Goal: Task Accomplishment & Management: Use online tool/utility

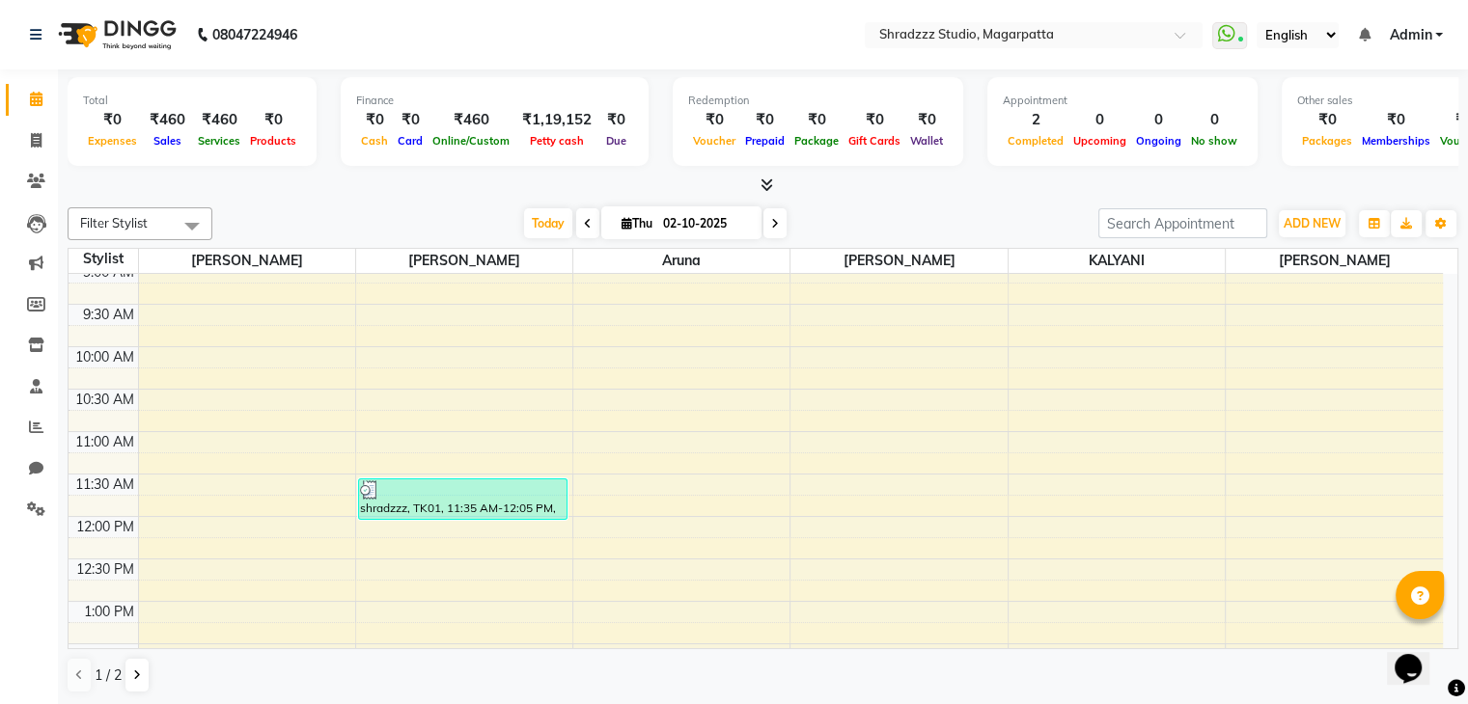
scroll to position [103, 0]
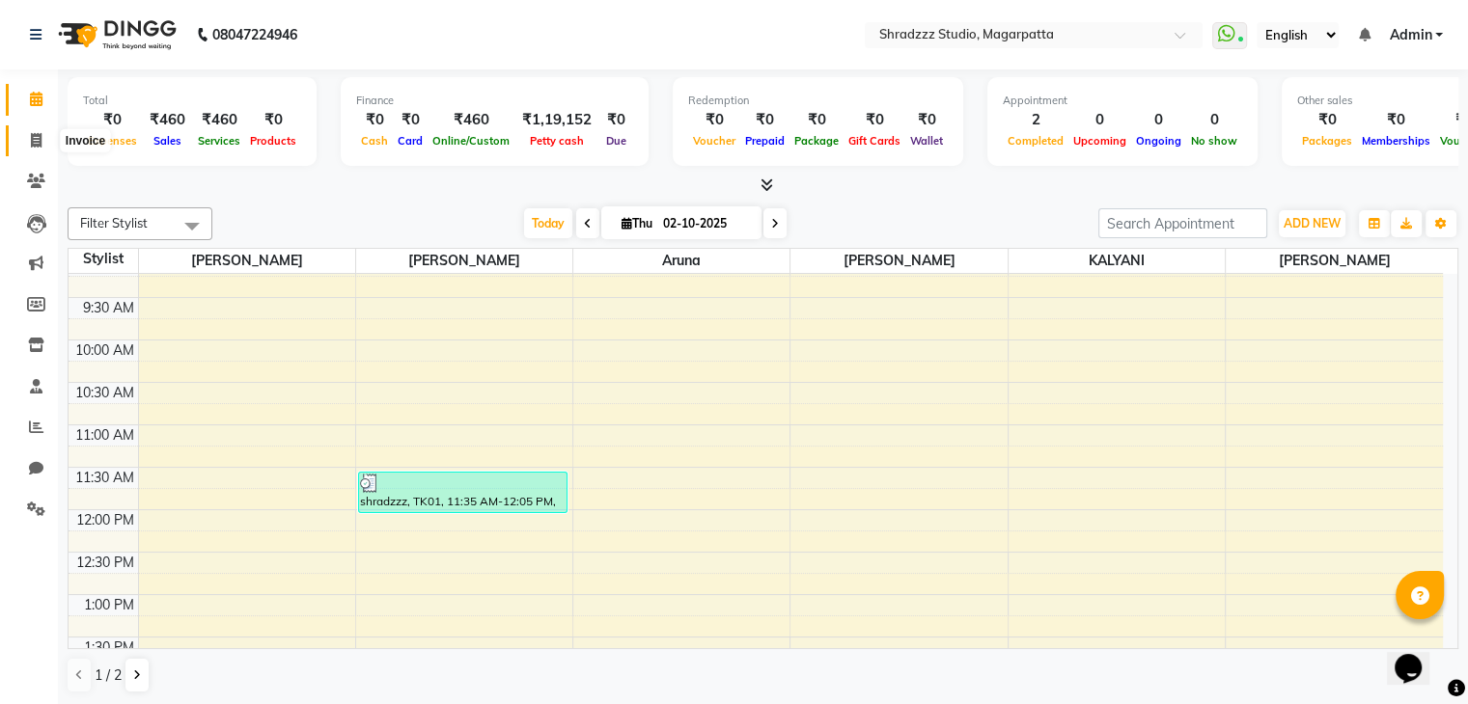
click at [29, 136] on span at bounding box center [36, 141] width 34 height 22
select select "4544"
select select "service"
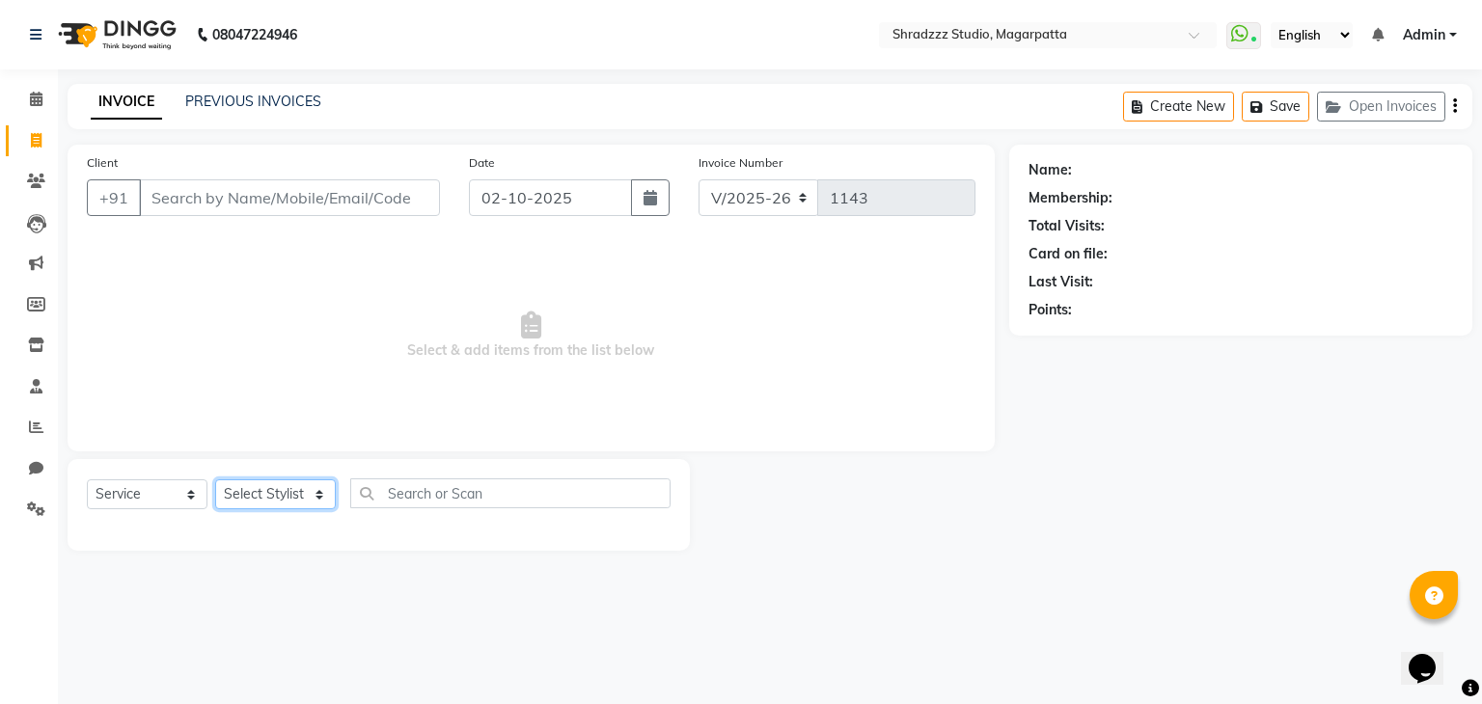
click at [262, 503] on select "Select Stylist [PERSON_NAME] Manager [MEDICAL_DATA][PERSON_NAME] Sameer [PERSON…" at bounding box center [275, 495] width 121 height 30
click at [248, 200] on input "Client" at bounding box center [289, 197] width 301 height 37
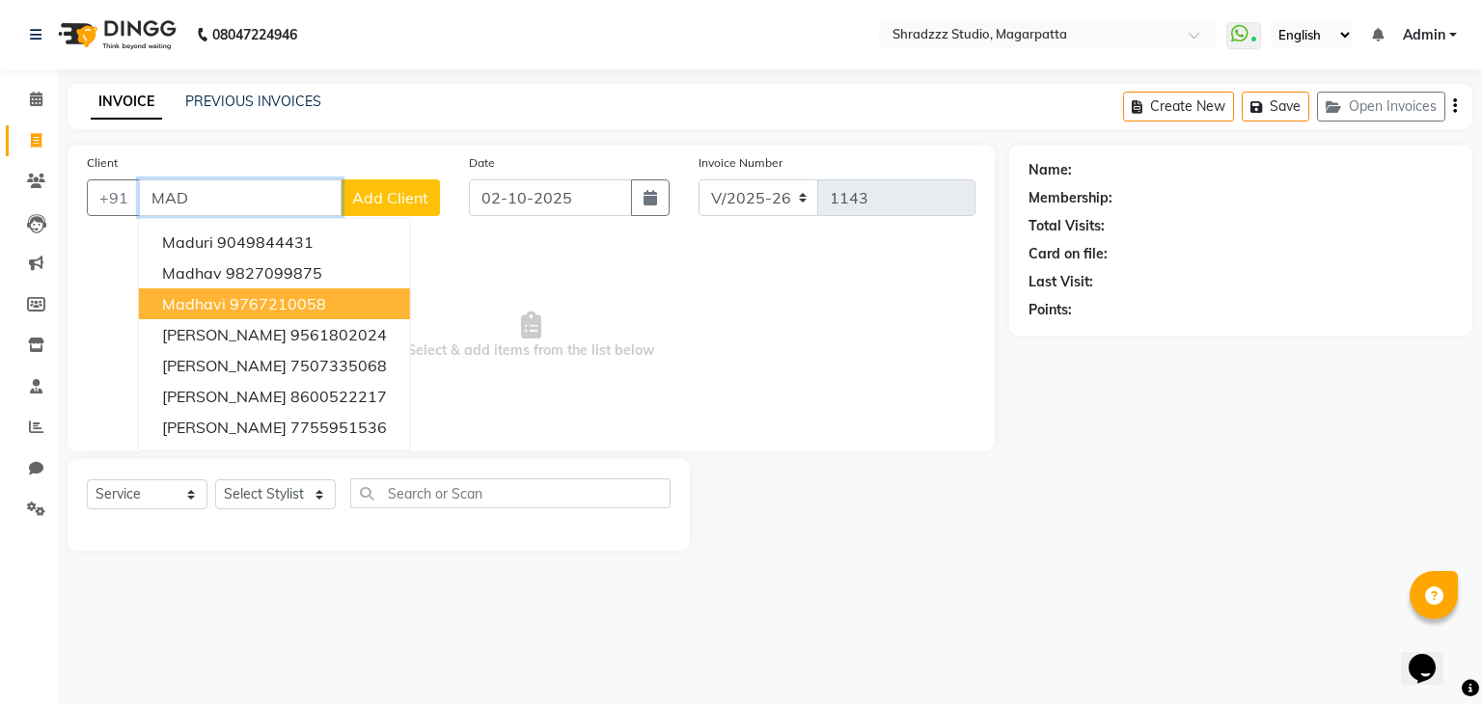
click at [221, 298] on span "Madhavi" at bounding box center [194, 303] width 64 height 19
type input "9767210058"
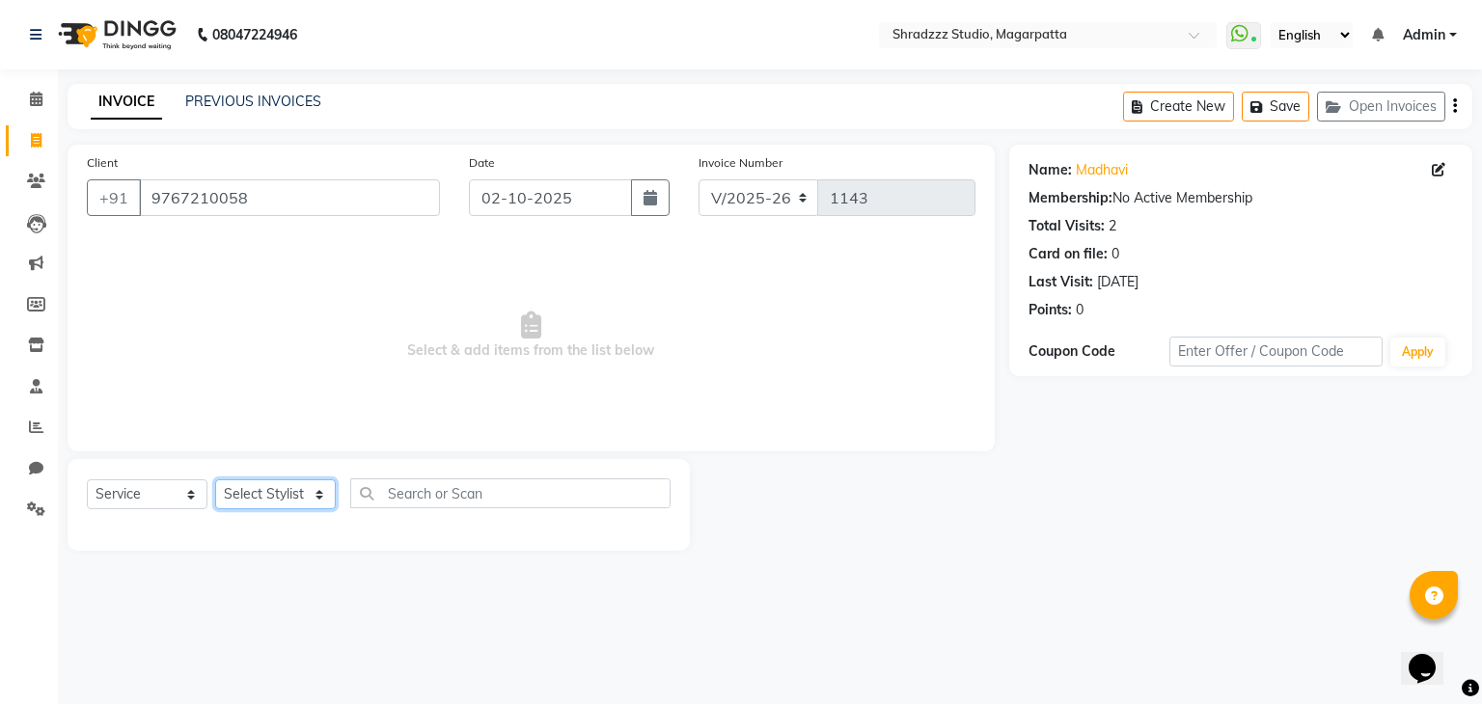
click at [266, 497] on select "Select Stylist [PERSON_NAME] Manager [MEDICAL_DATA][PERSON_NAME] Sameer [PERSON…" at bounding box center [275, 495] width 121 height 30
select select "39784"
click at [215, 481] on select "Select Stylist [PERSON_NAME] Manager [MEDICAL_DATA][PERSON_NAME] Sameer [PERSON…" at bounding box center [275, 495] width 121 height 30
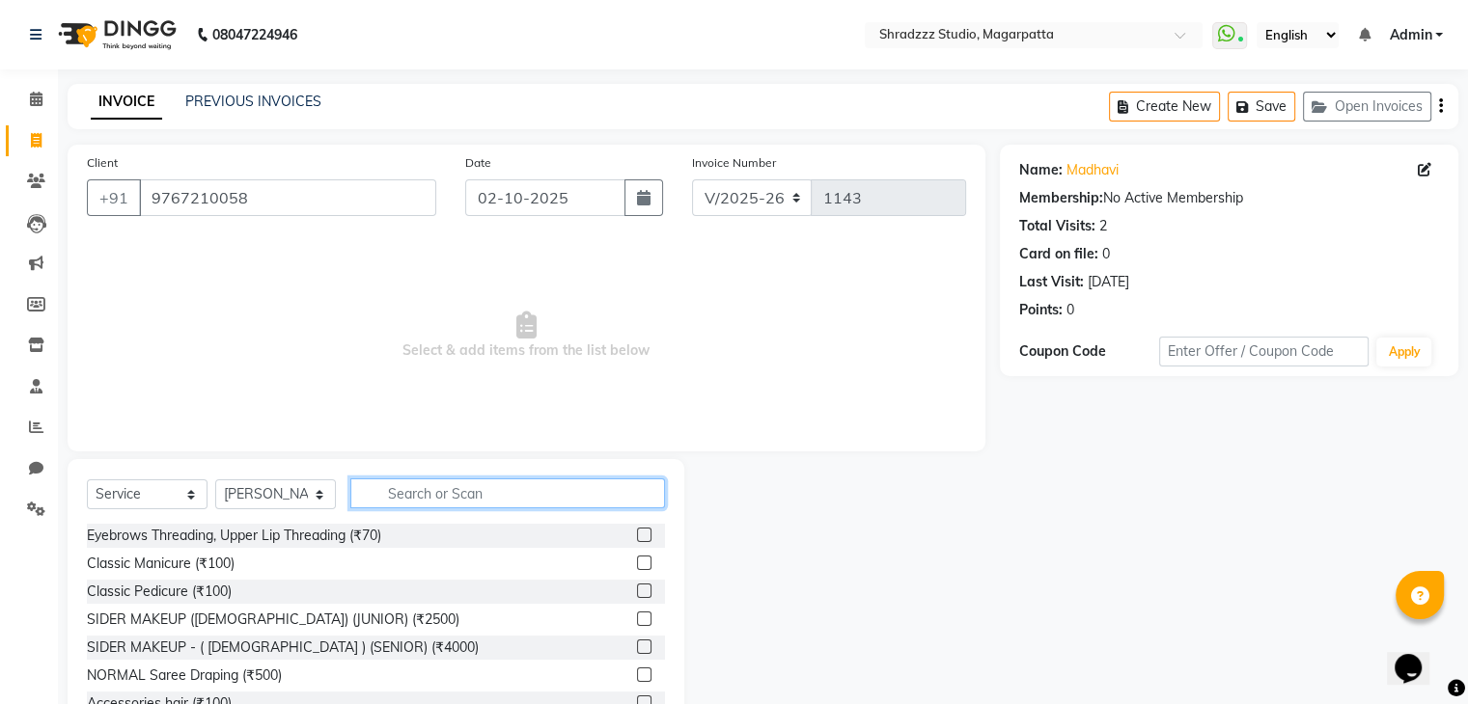
click at [414, 487] on input "text" at bounding box center [507, 494] width 315 height 30
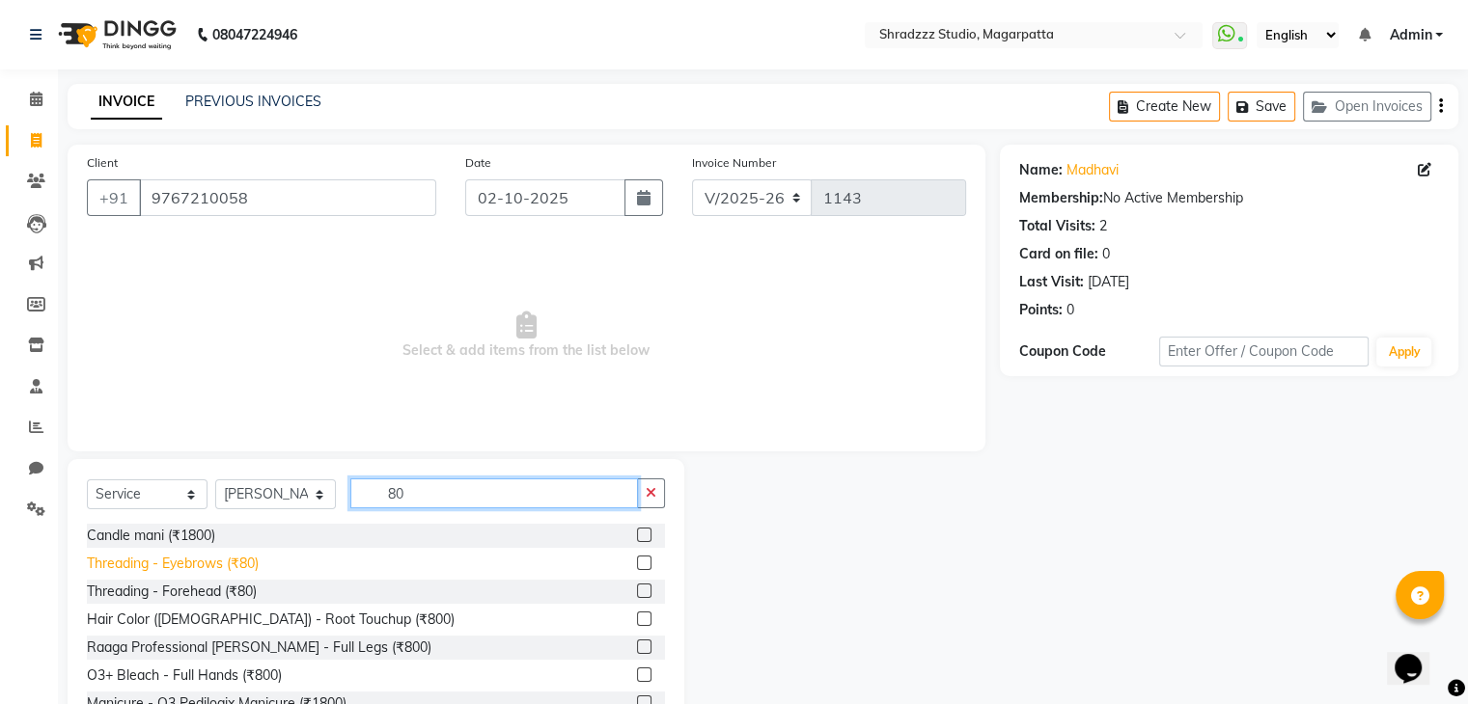
type input "80"
click at [214, 565] on div "Threading - Eyebrows (₹80)" at bounding box center [173, 564] width 172 height 20
checkbox input "false"
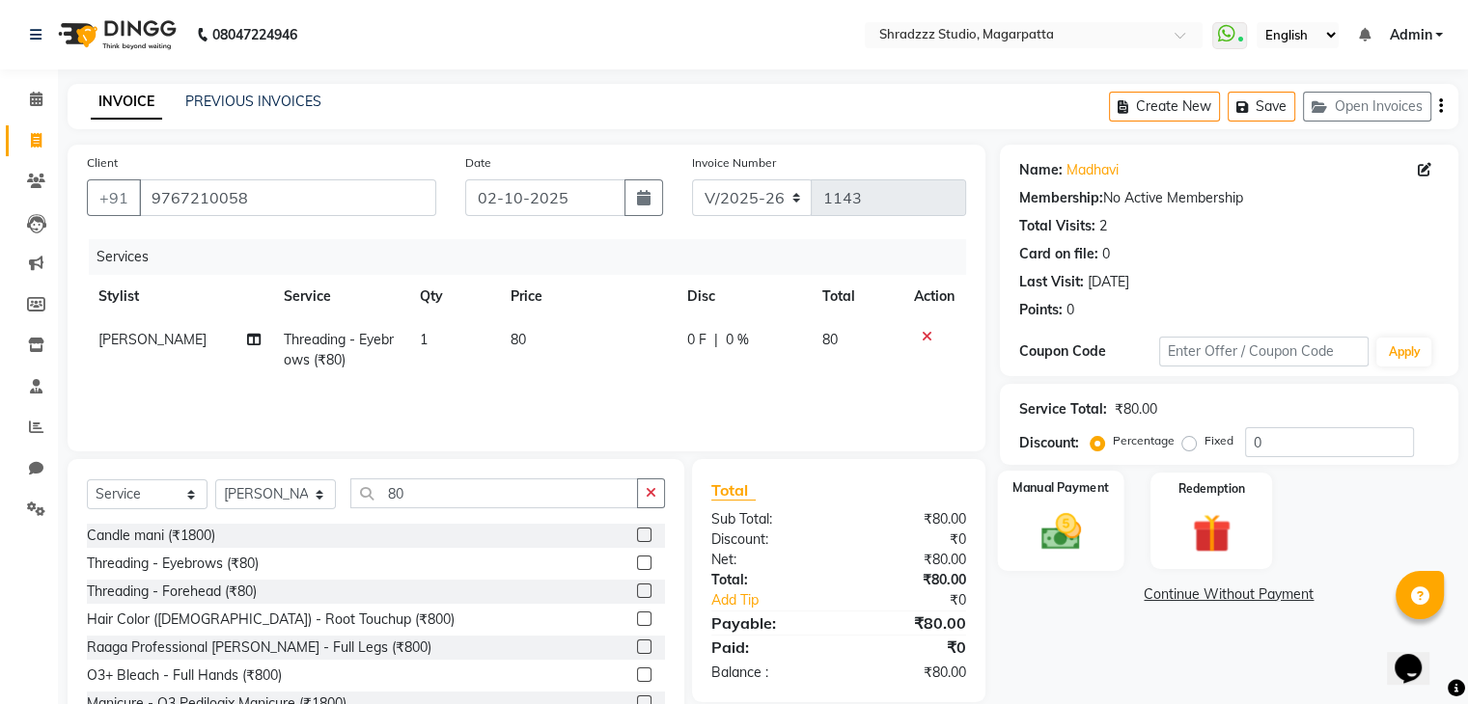
click at [1087, 523] on img at bounding box center [1060, 533] width 65 height 46
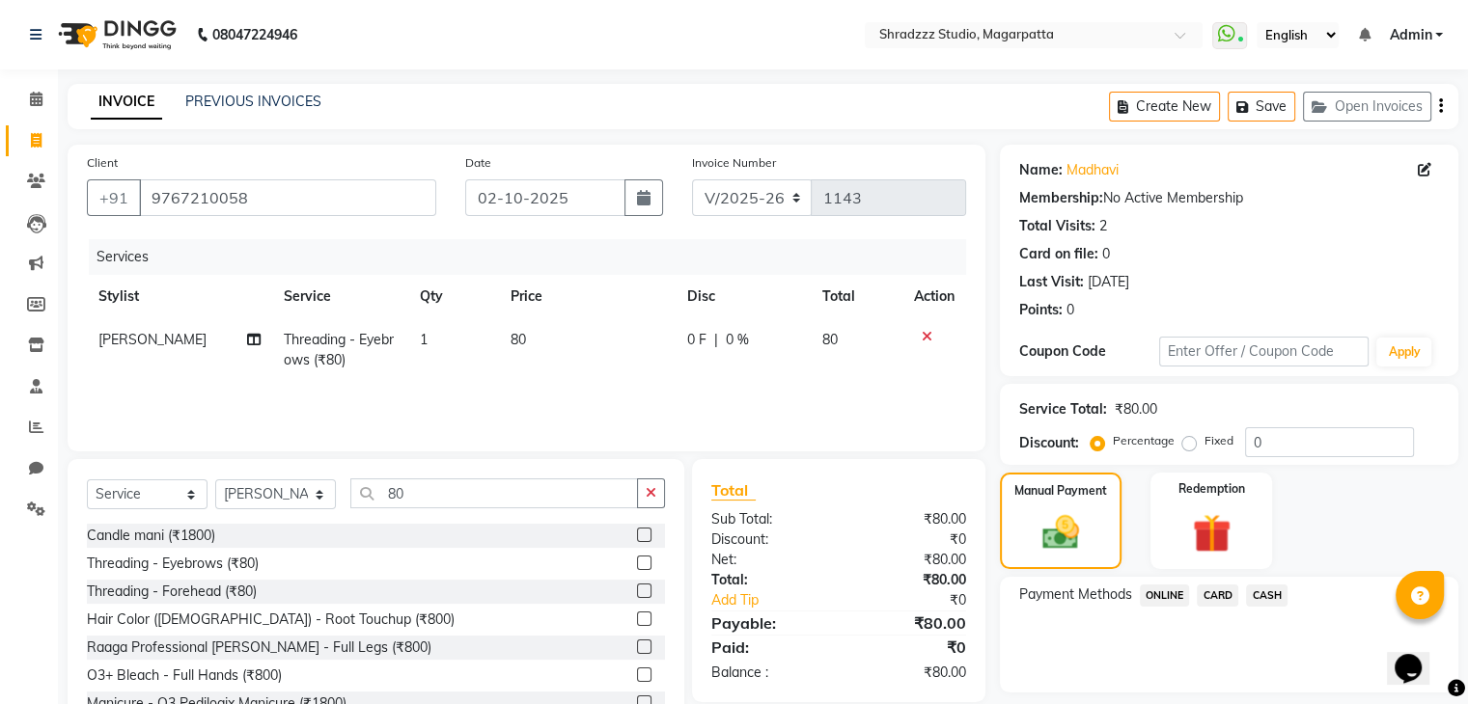
click at [1152, 595] on span "ONLINE" at bounding box center [1165, 596] width 50 height 22
click at [1215, 694] on button "Add Payment" at bounding box center [1304, 698] width 270 height 30
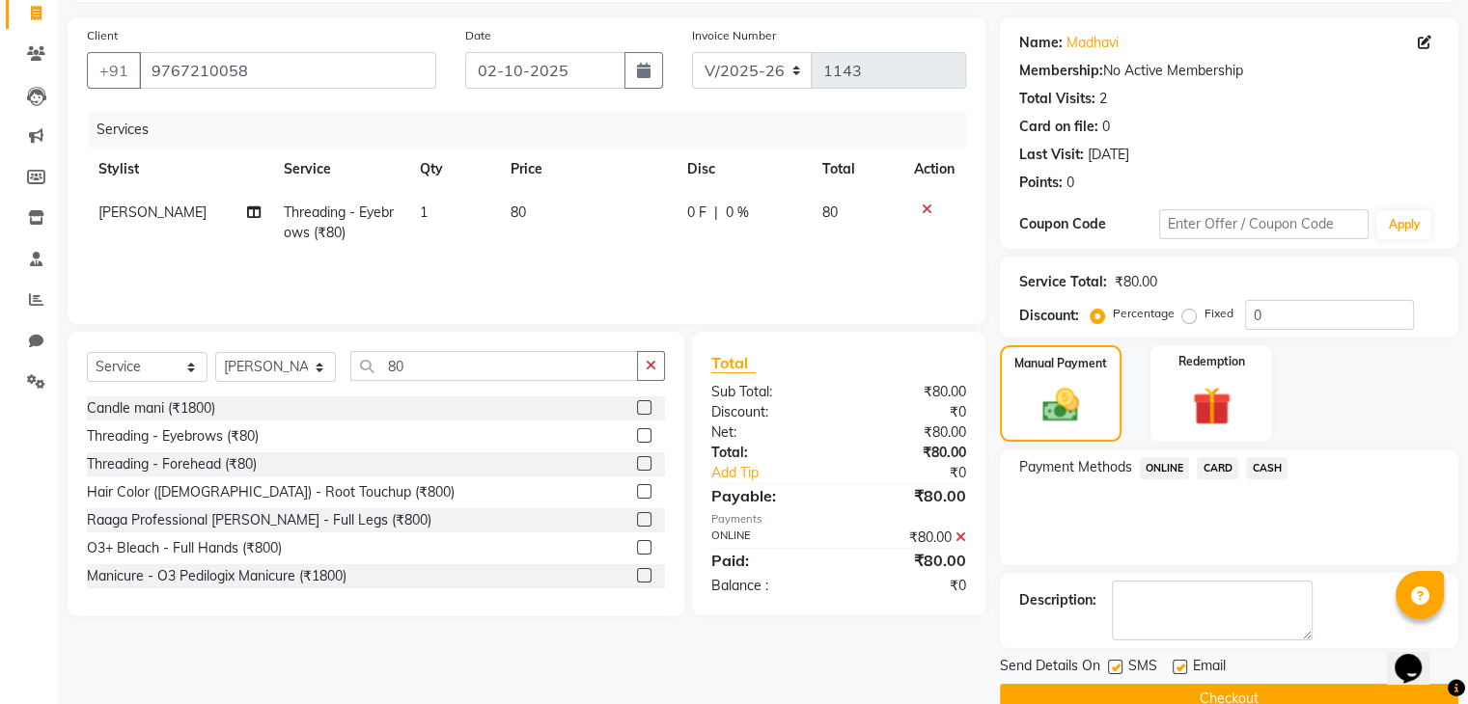
scroll to position [165, 0]
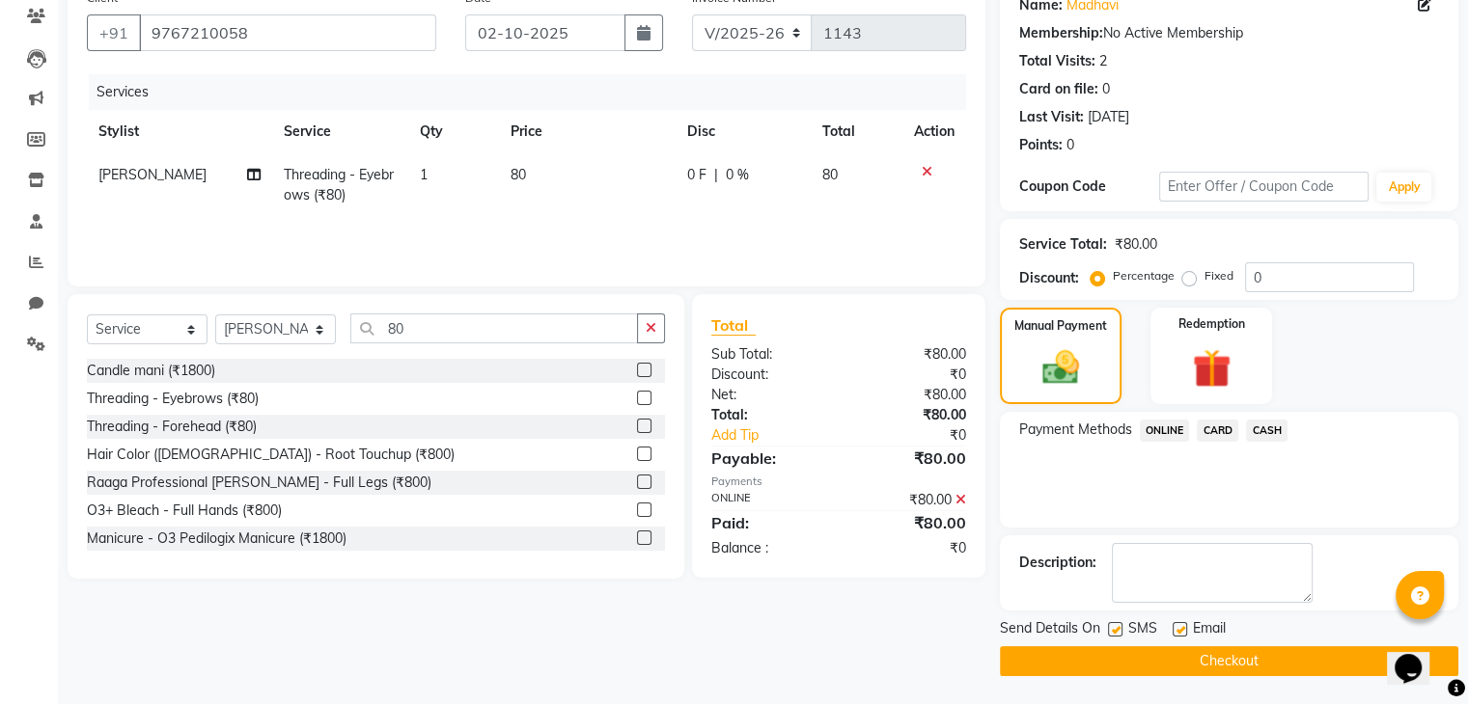
click at [1212, 657] on button "Checkout" at bounding box center [1229, 662] width 458 height 30
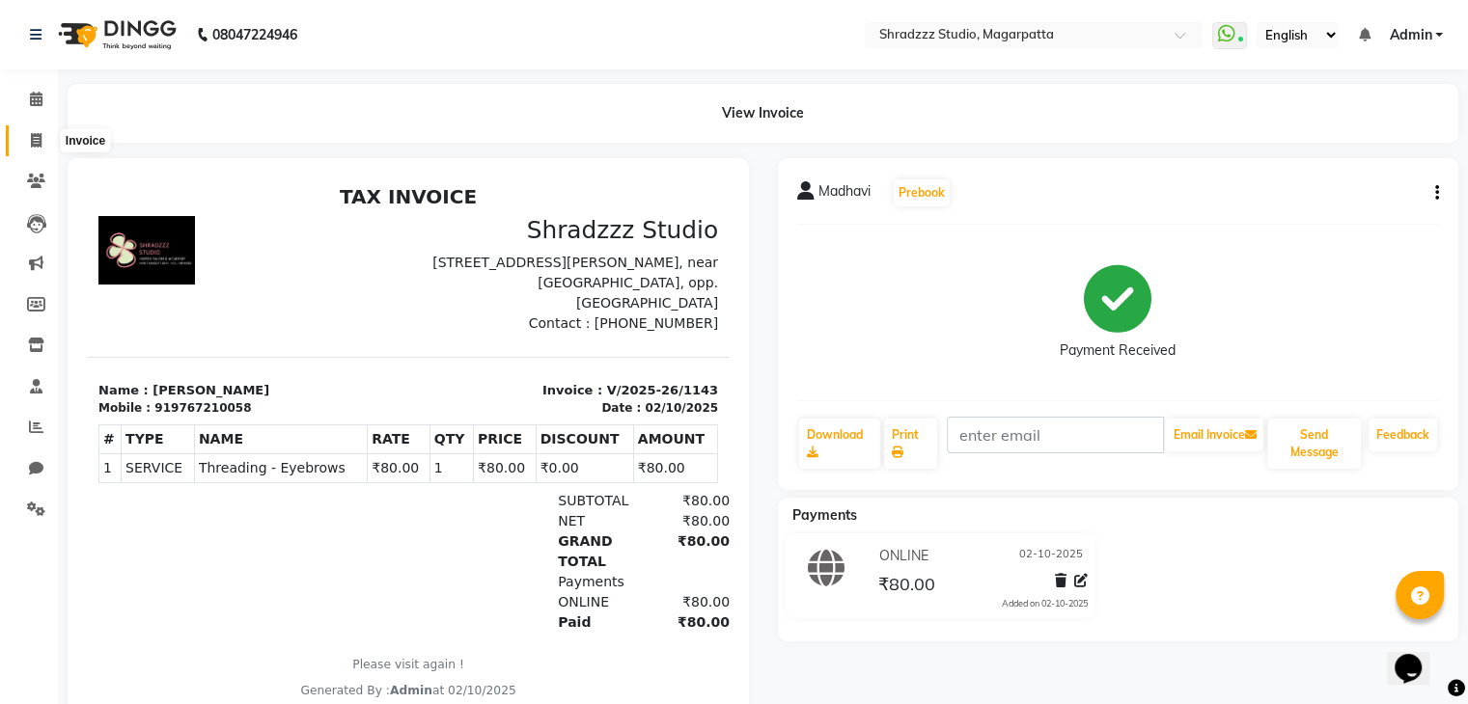
click at [35, 142] on icon at bounding box center [36, 140] width 11 height 14
select select "4544"
select select "service"
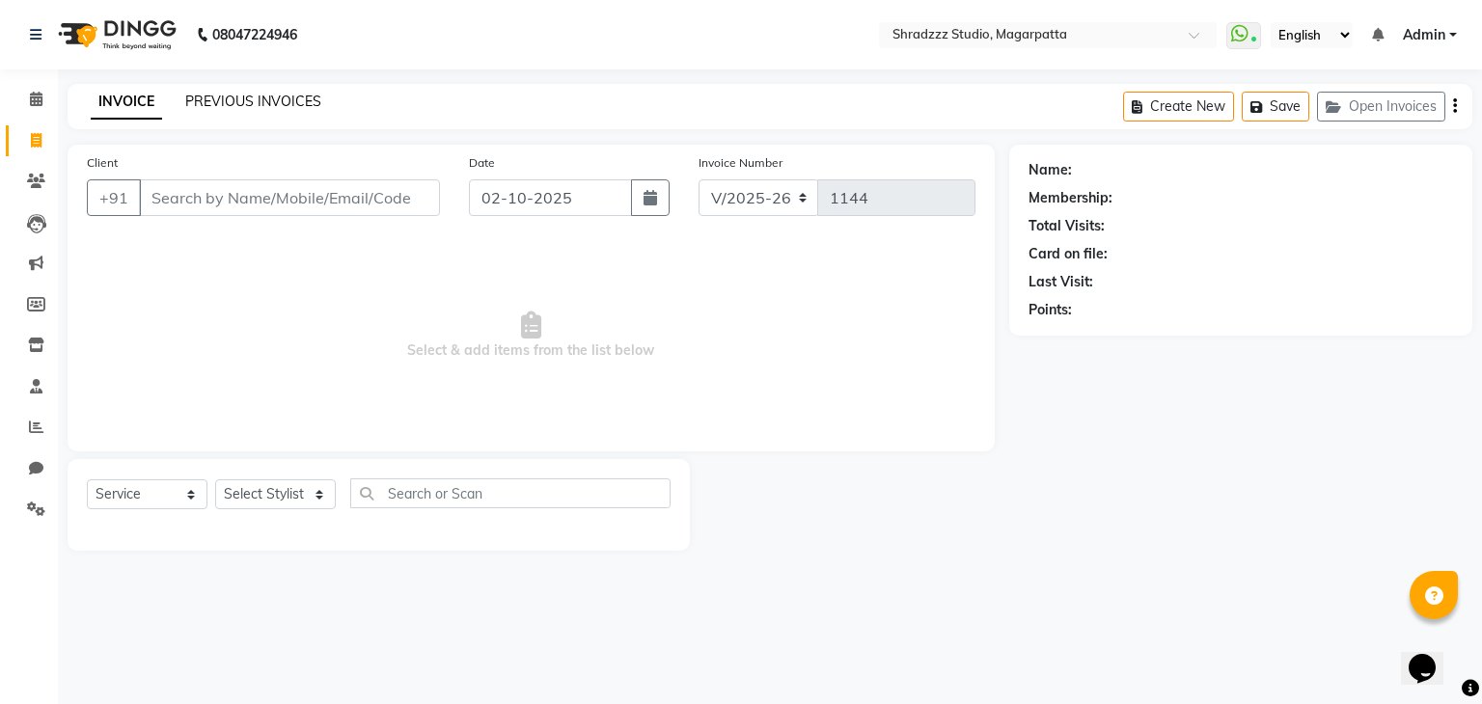
click at [233, 93] on link "PREVIOUS INVOICES" at bounding box center [253, 101] width 136 height 17
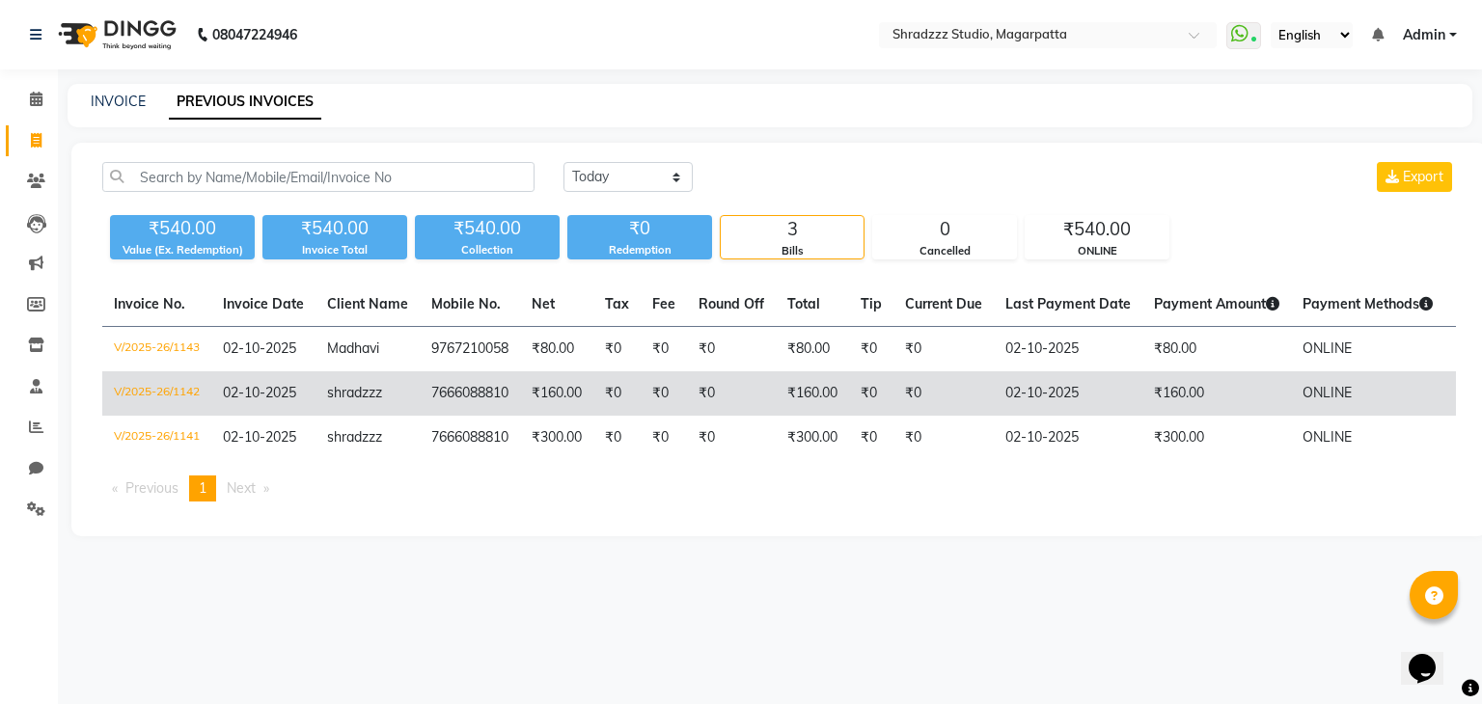
click at [833, 399] on td "₹160.00" at bounding box center [812, 394] width 73 height 44
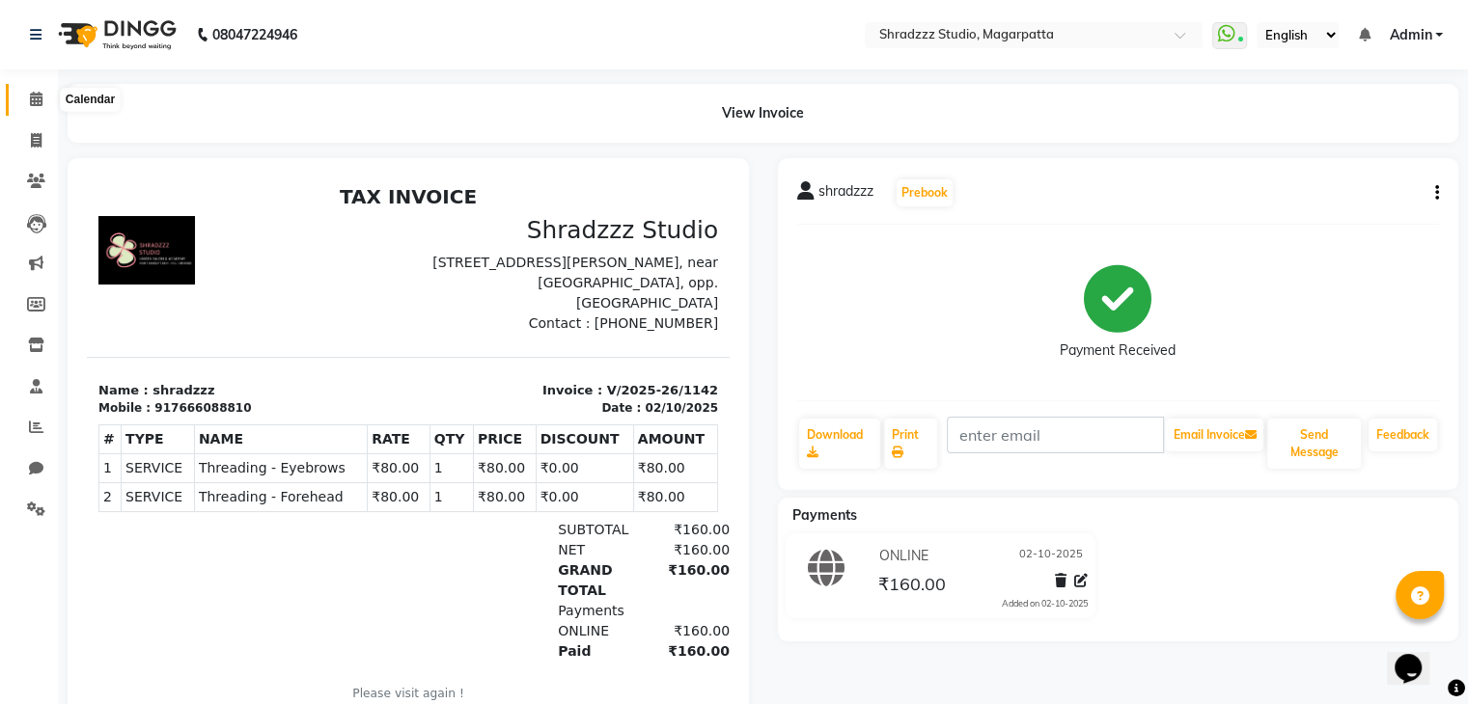
click at [38, 107] on span at bounding box center [36, 100] width 34 height 22
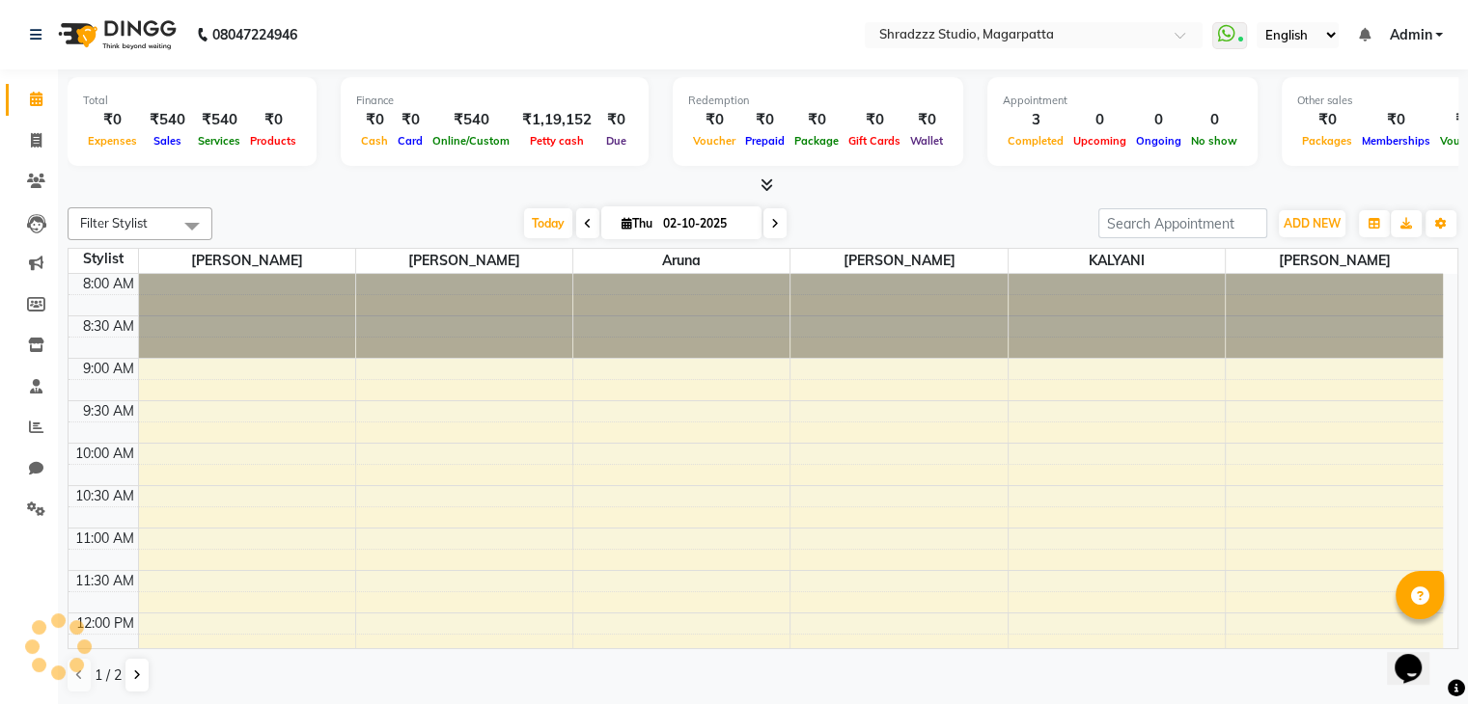
scroll to position [842, 0]
